Goal: Information Seeking & Learning: Find specific fact

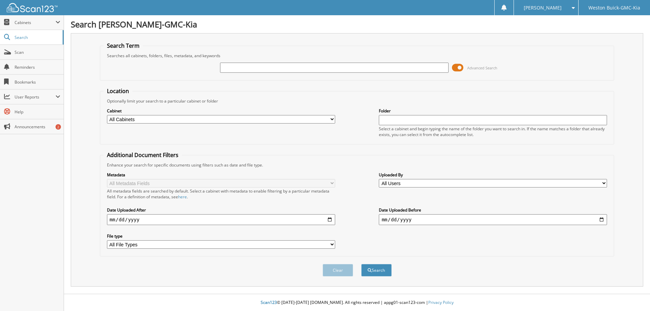
click at [234, 68] on input "text" at bounding box center [334, 68] width 228 height 10
type input "124015"
click at [361, 264] on button "Search" at bounding box center [376, 270] width 30 height 13
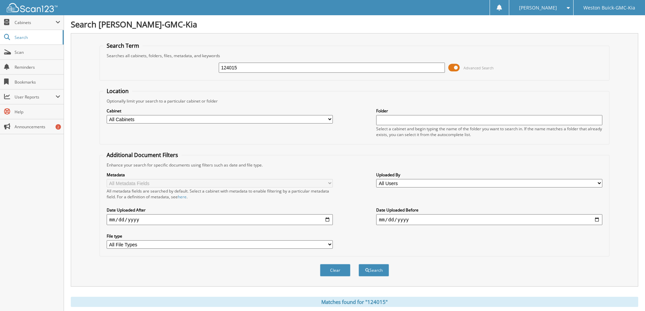
drag, startPoint x: 237, startPoint y: 68, endPoint x: 157, endPoint y: 78, distance: 80.2
click at [157, 78] on fieldset "Search Term Searches all cabinets, folders, files, metadata, and keywords 12401…" at bounding box center [355, 61] width 510 height 39
type input "123114"
click at [358, 264] on button "Search" at bounding box center [373, 270] width 30 height 13
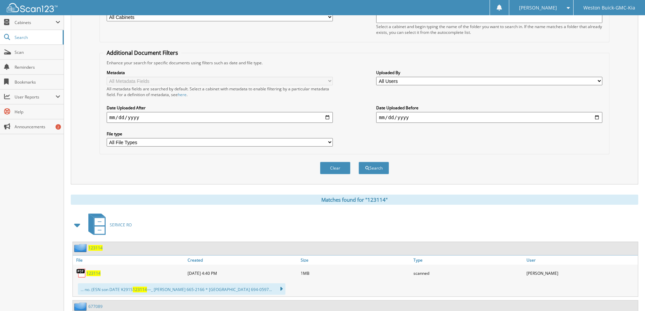
scroll to position [169, 0]
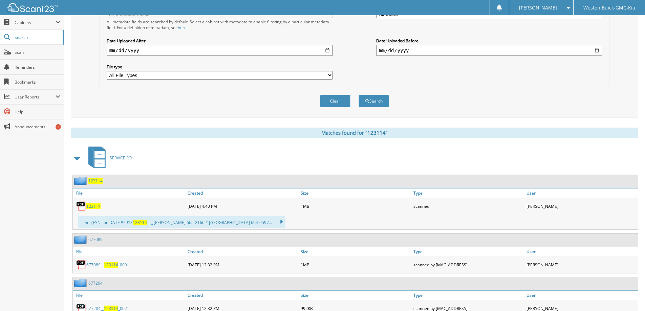
click at [94, 205] on span "123114" at bounding box center [93, 206] width 14 height 6
click at [359, 42] on div "Metadata All Metadata Fields All metadata fields are searched by default. Selec…" at bounding box center [354, 41] width 502 height 85
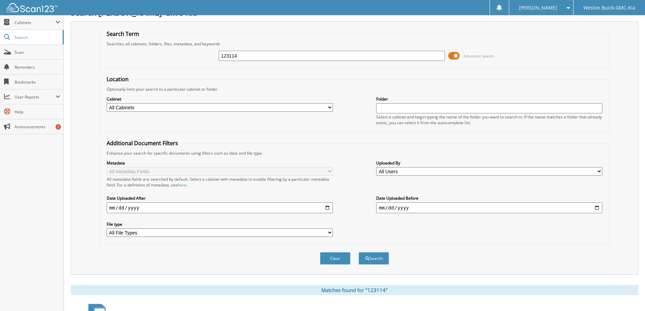
scroll to position [0, 0]
